Goal: Contribute content: Contribute content

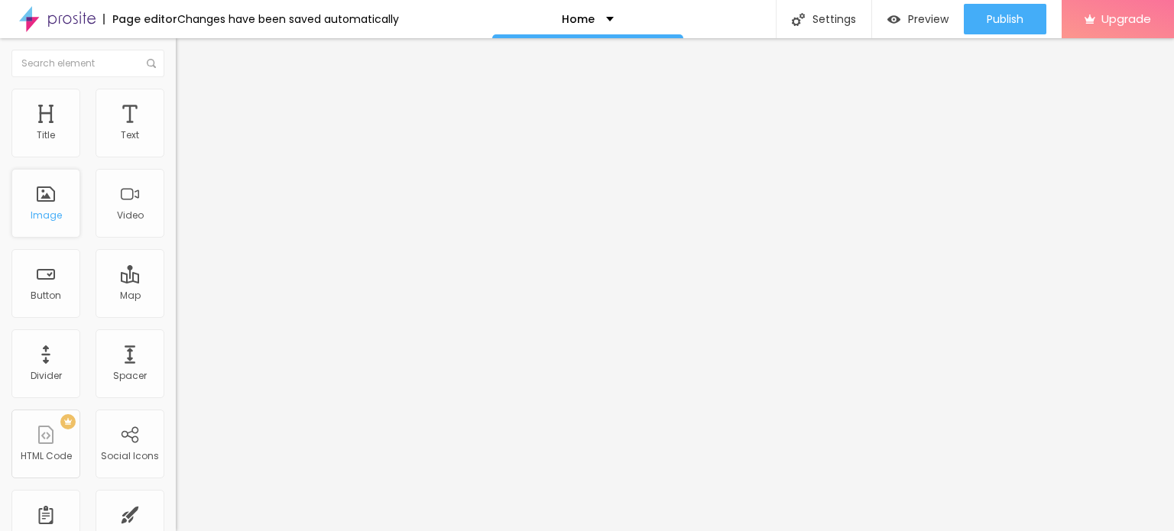
click at [37, 213] on div "Image" at bounding box center [46, 215] width 31 height 11
click at [176, 144] on input "Click me" at bounding box center [267, 135] width 183 height 15
paste input "Whatsapp Now 📞 [PHONE_NUMBER]"
type input "Whatsapp Now 📞 [PHONE_NUMBER]"
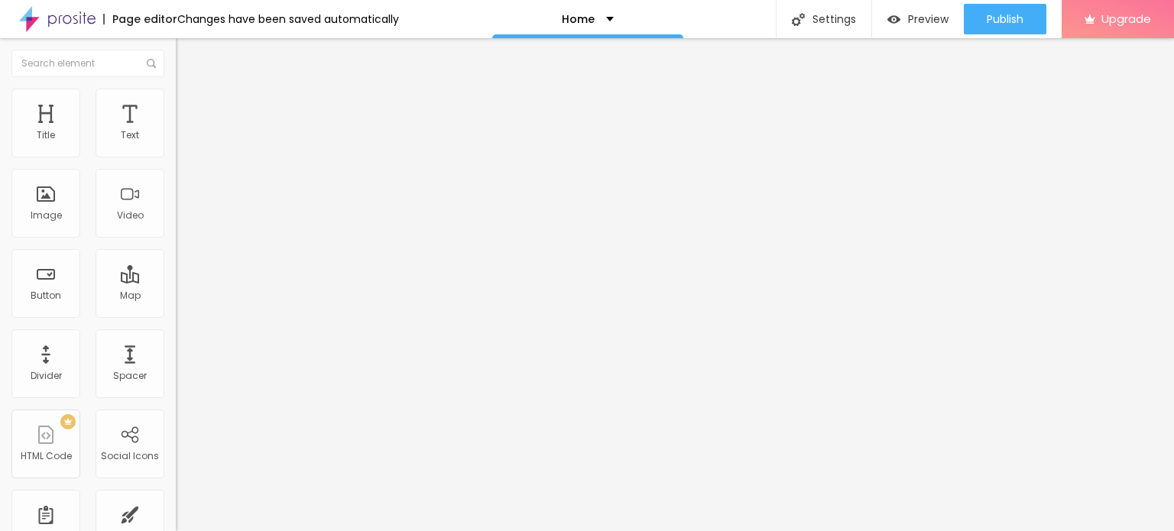
scroll to position [0, 0]
click at [176, 311] on input "https://" at bounding box center [267, 307] width 183 height 15
paste input "[DOMAIN_NAME][URL]"
type input "[URL][DOMAIN_NAME]"
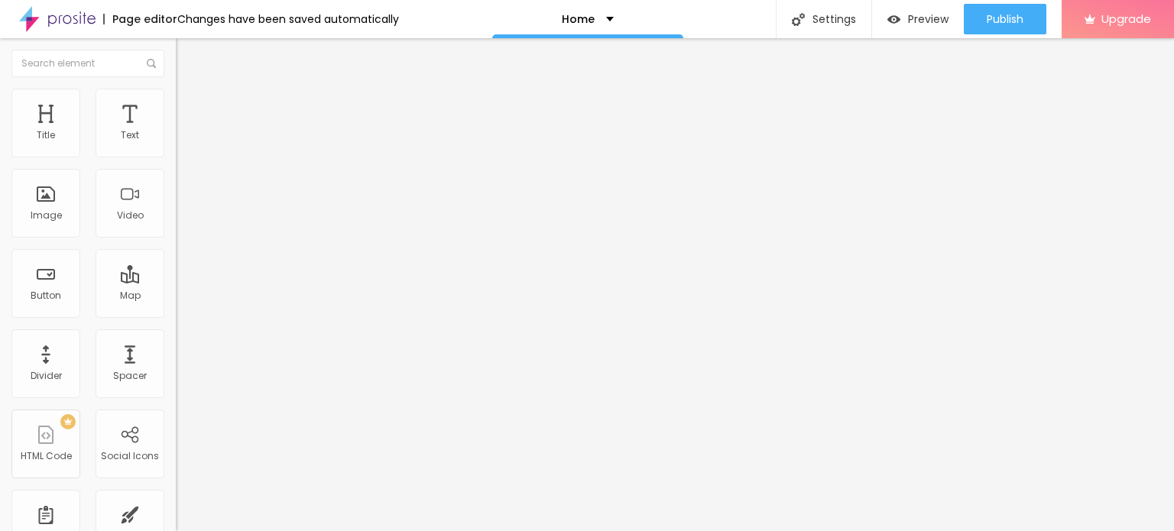
scroll to position [0, 0]
click at [176, 342] on div "Open in new tab" at bounding box center [264, 338] width 176 height 8
click at [176, 131] on span "Add image" at bounding box center [207, 124] width 63 height 13
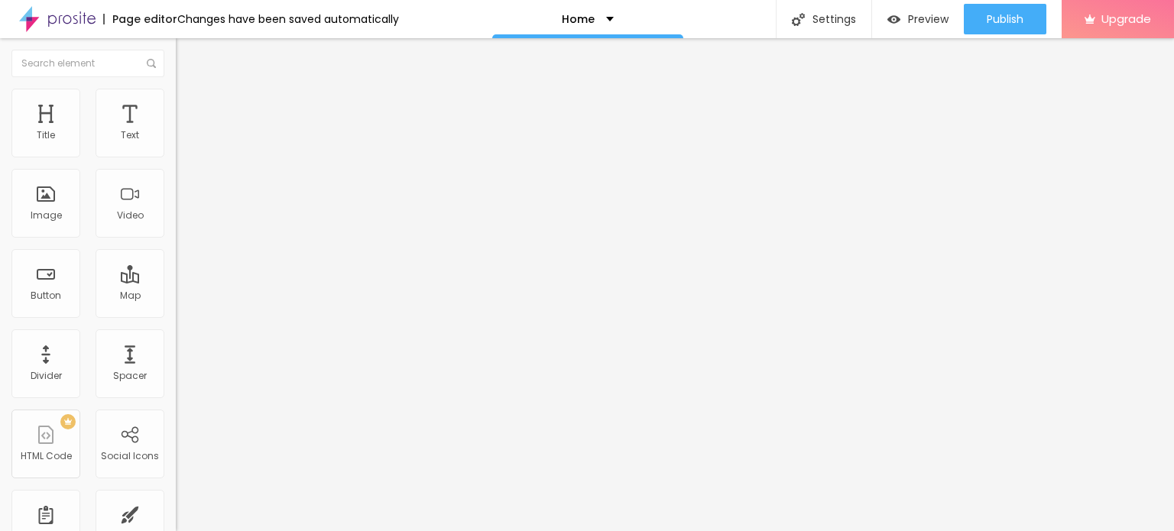
click at [176, 131] on span "Change image" at bounding box center [217, 124] width 82 height 13
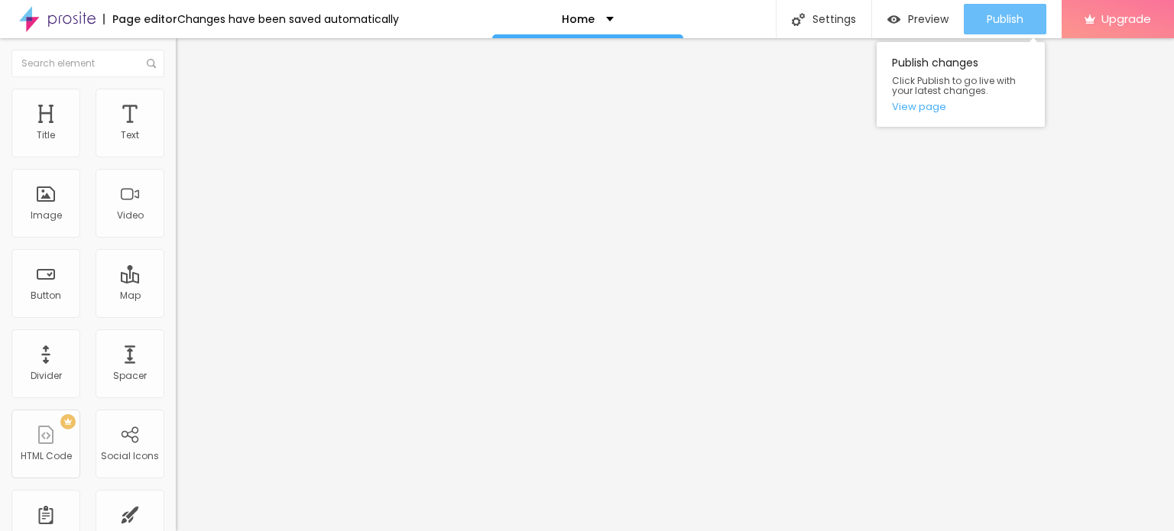
click at [997, 27] on div "Publish" at bounding box center [1005, 19] width 37 height 31
click at [914, 104] on link "View page" at bounding box center [961, 107] width 138 height 10
